Goal: Check status: Check status

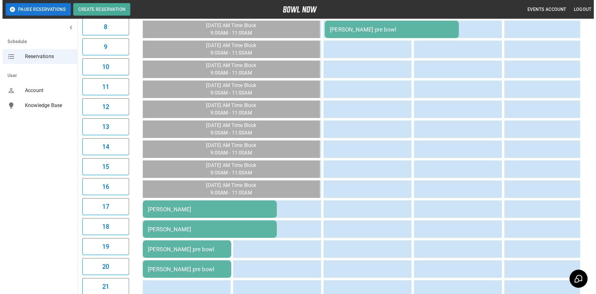
scroll to position [249, 0]
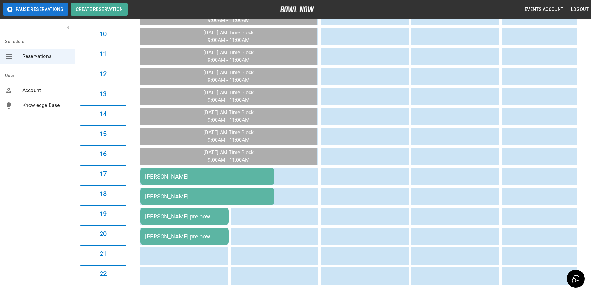
click at [202, 219] on div "[PERSON_NAME] pre bowl" at bounding box center [184, 216] width 79 height 7
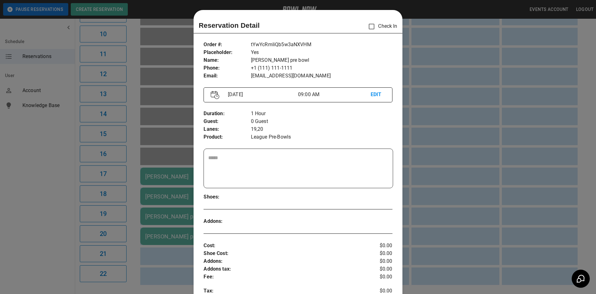
scroll to position [10, 0]
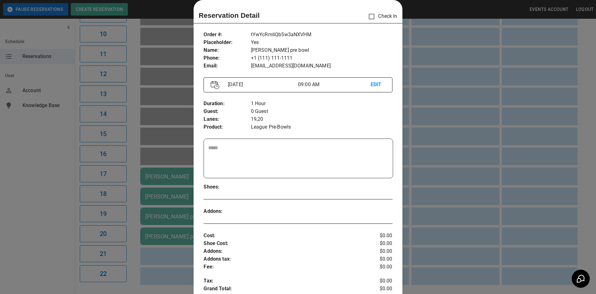
click at [176, 253] on div at bounding box center [298, 147] width 596 height 294
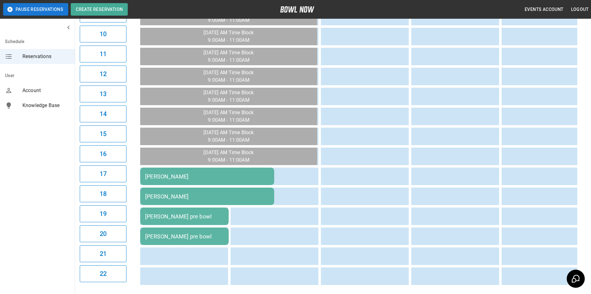
click at [185, 198] on div "[PERSON_NAME]" at bounding box center [207, 196] width 124 height 7
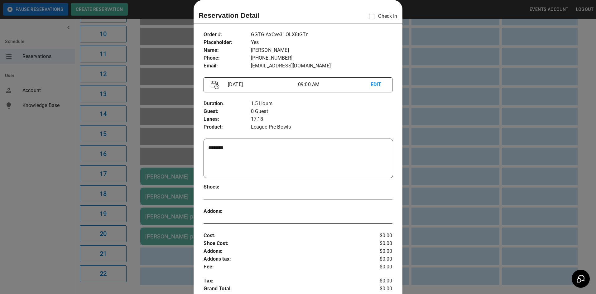
click at [172, 246] on div at bounding box center [298, 147] width 596 height 294
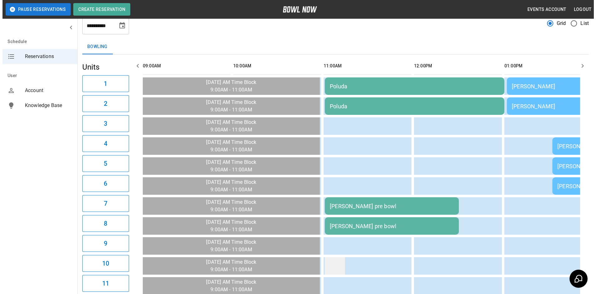
scroll to position [0, 0]
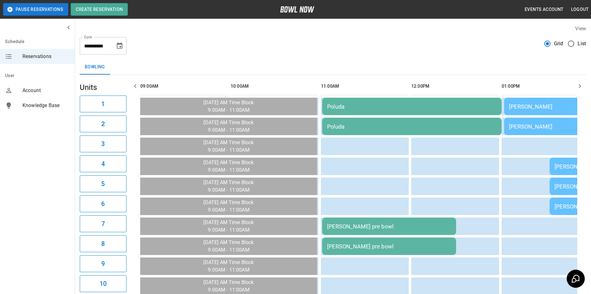
click at [356, 244] on div "[PERSON_NAME] pre bowl" at bounding box center [389, 246] width 124 height 7
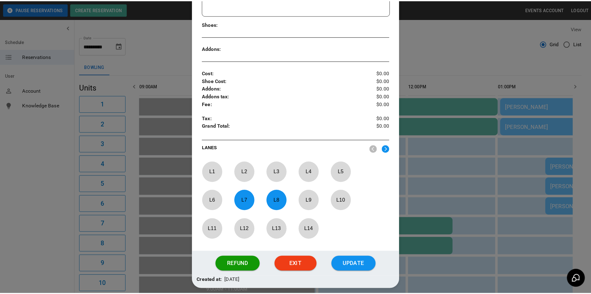
scroll to position [197, 0]
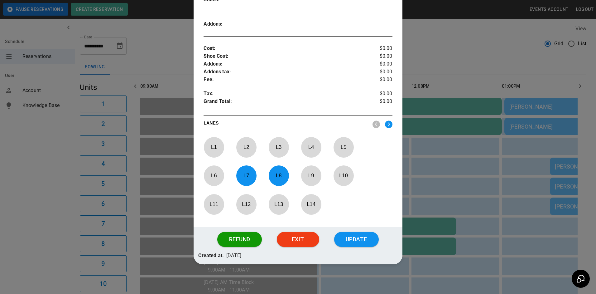
click at [440, 156] on div at bounding box center [298, 147] width 596 height 294
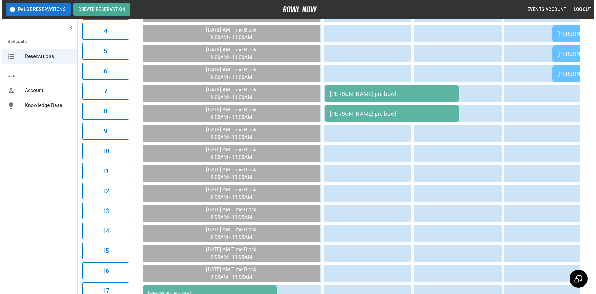
scroll to position [130, 0]
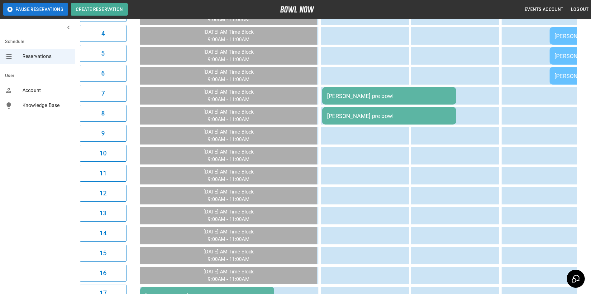
click at [362, 115] on div "[PERSON_NAME] pre bowl" at bounding box center [389, 116] width 124 height 7
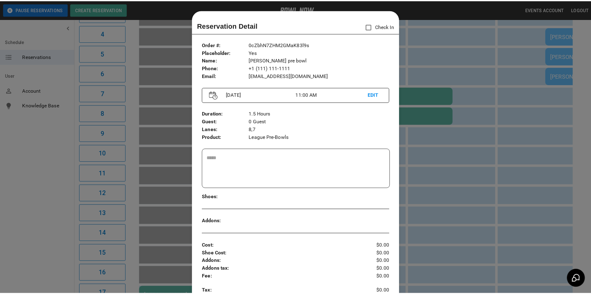
scroll to position [10, 0]
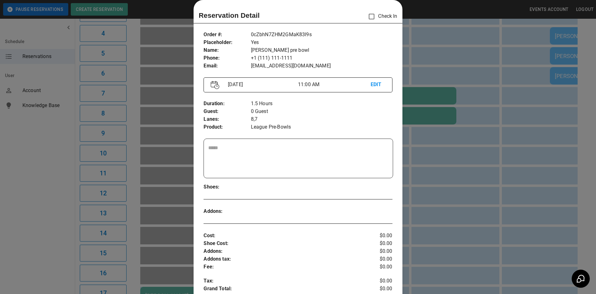
click at [424, 166] on div at bounding box center [298, 147] width 596 height 294
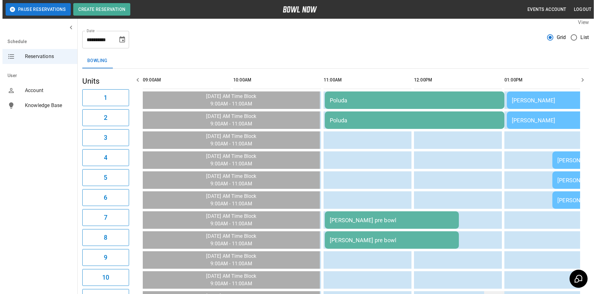
scroll to position [6, 0]
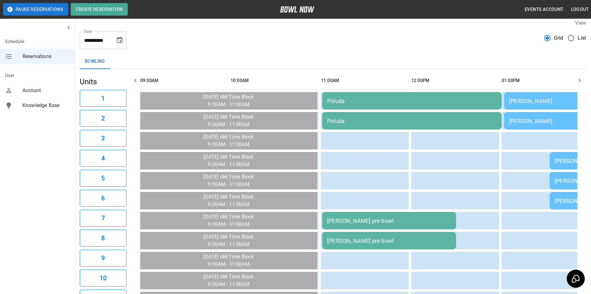
click at [517, 124] on td "[PERSON_NAME]" at bounding box center [594, 120] width 180 height 17
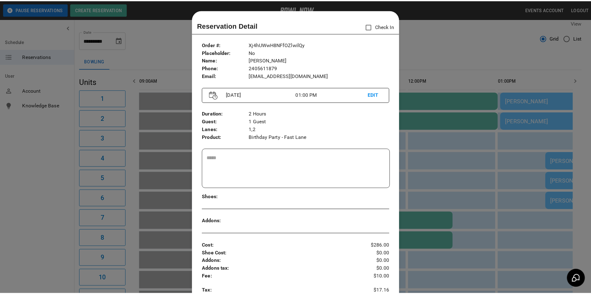
scroll to position [10, 0]
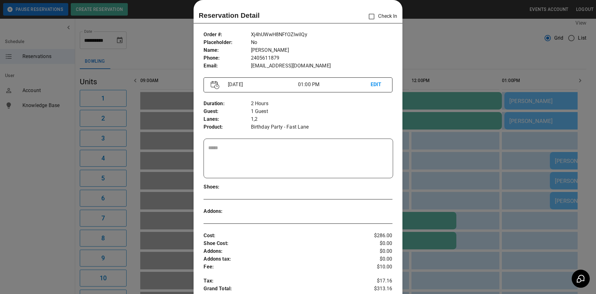
click at [423, 163] on div at bounding box center [298, 147] width 596 height 294
